Goal: Task Accomplishment & Management: Manage account settings

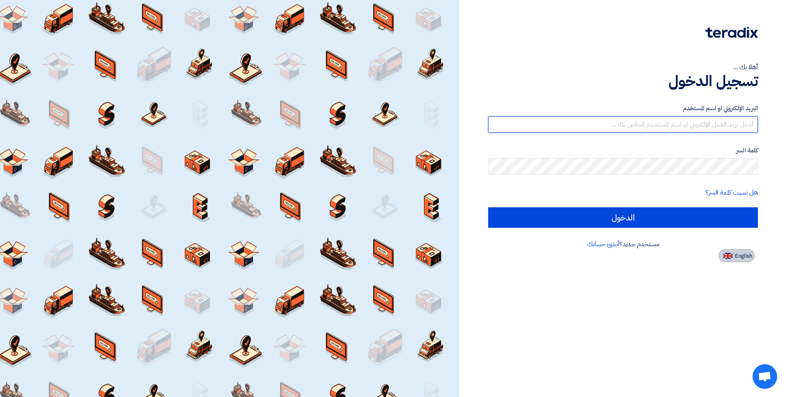
type input "[EMAIL_ADDRESS][DOMAIN_NAME]"
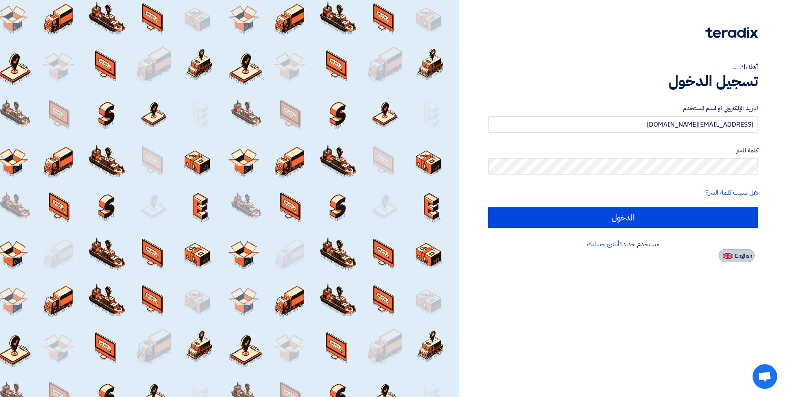
click at [744, 257] on span "English" at bounding box center [743, 256] width 17 height 6
type input "Sign in"
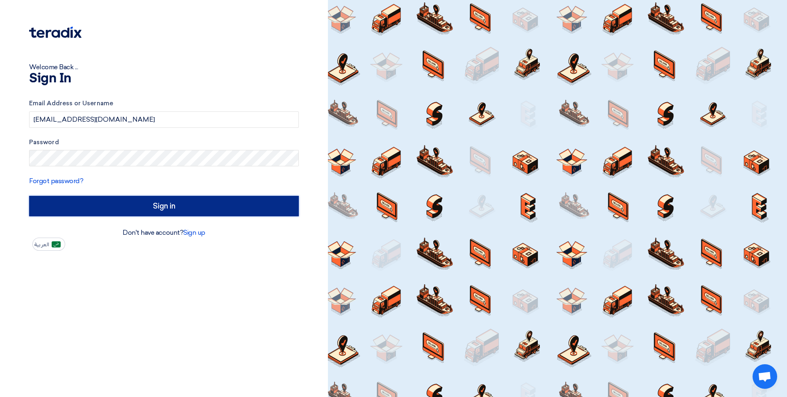
click at [166, 208] on input "Sign in" at bounding box center [164, 206] width 270 height 21
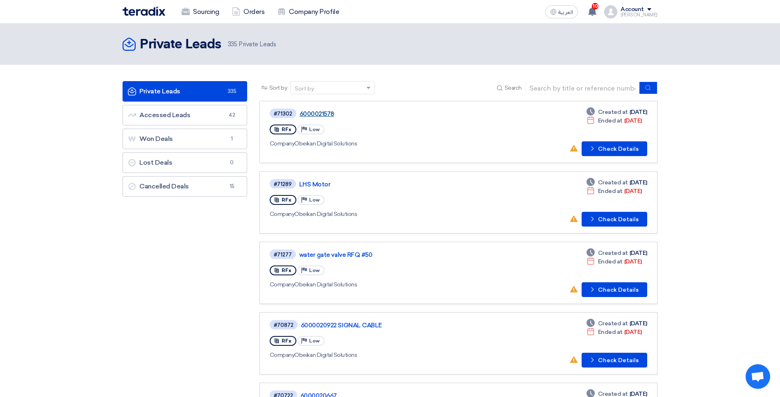
click at [322, 114] on link "6000021578" at bounding box center [402, 113] width 205 height 7
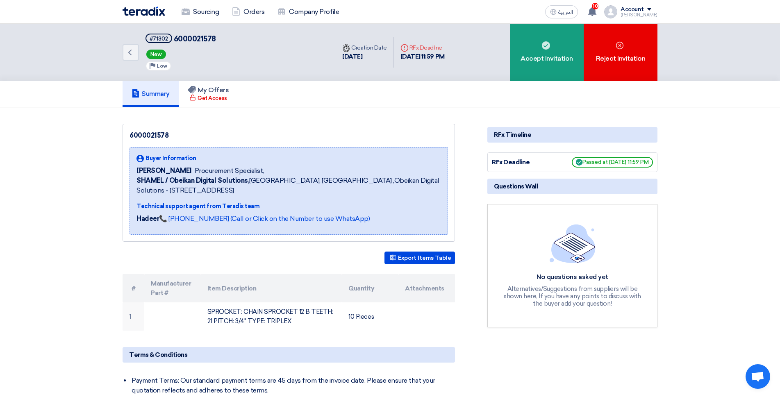
click at [657, 11] on div "Account" at bounding box center [639, 9] width 37 height 7
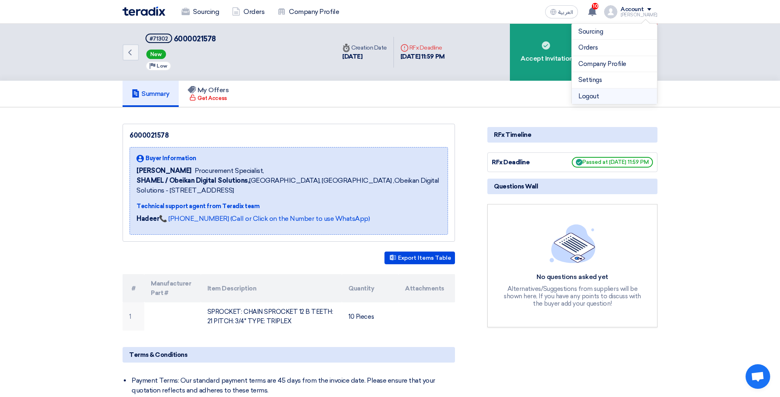
click at [596, 97] on li "Logout" at bounding box center [614, 97] width 85 height 16
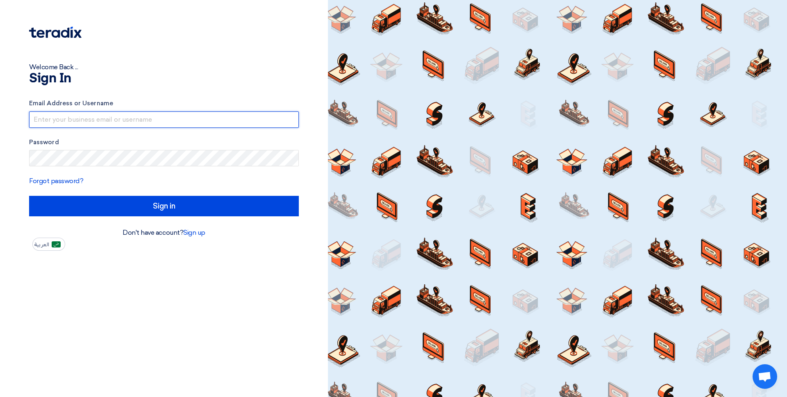
type input "[EMAIL_ADDRESS][DOMAIN_NAME]"
